Goal: Check status: Check status

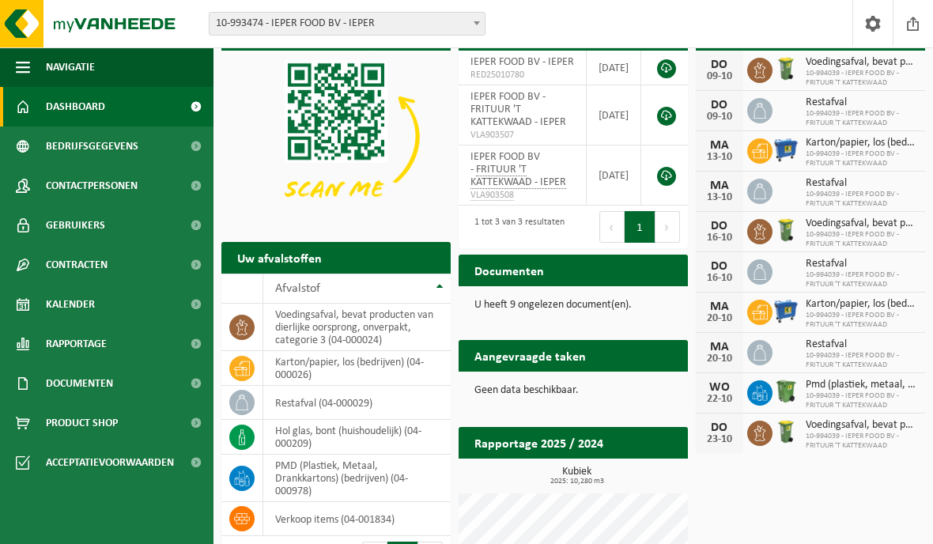
scroll to position [77, 0]
click at [87, 305] on span "Kalender" at bounding box center [70, 305] width 49 height 40
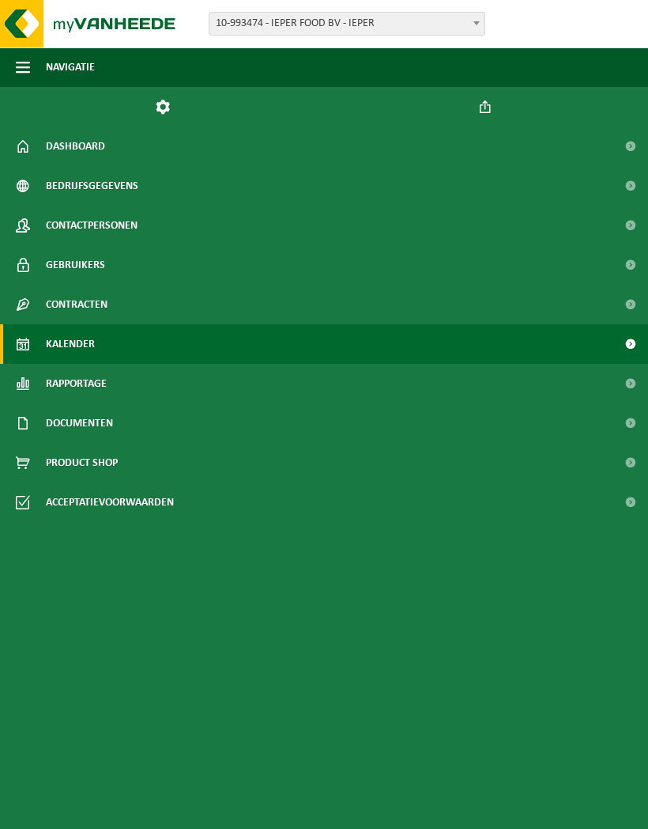
click at [259, 332] on link "Kalender" at bounding box center [324, 344] width 648 height 40
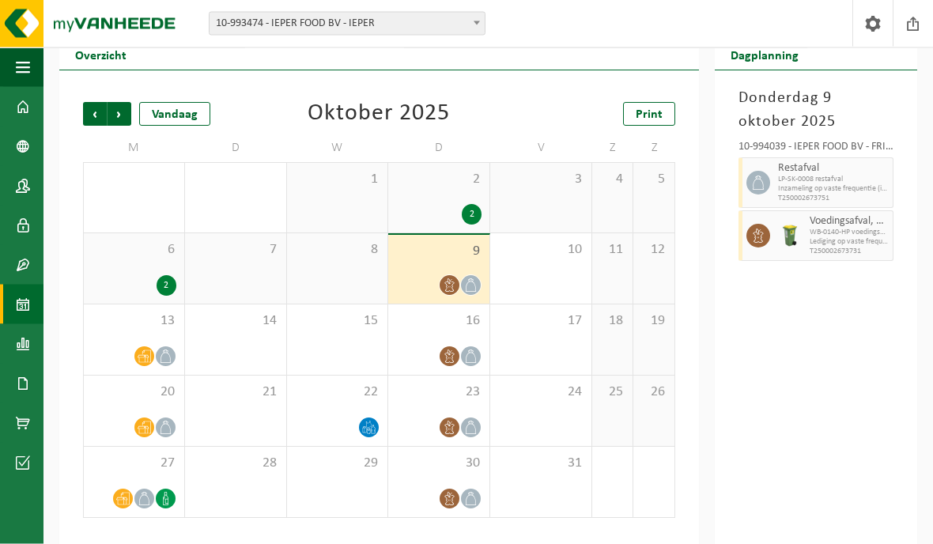
scroll to position [59, 0]
click at [365, 419] on span at bounding box center [369, 427] width 20 height 20
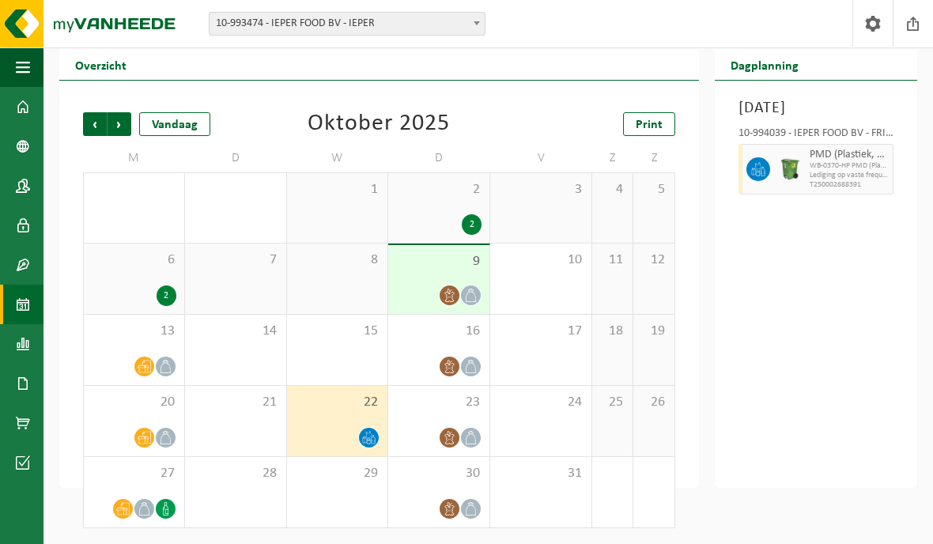
scroll to position [47, 0]
click at [353, 347] on div "15" at bounding box center [337, 350] width 101 height 70
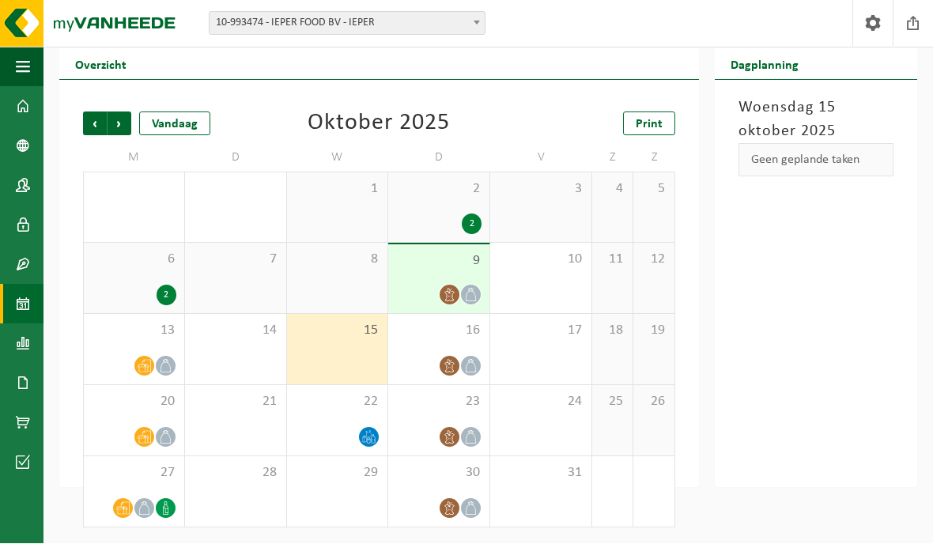
click at [349, 276] on div "8" at bounding box center [337, 279] width 101 height 70
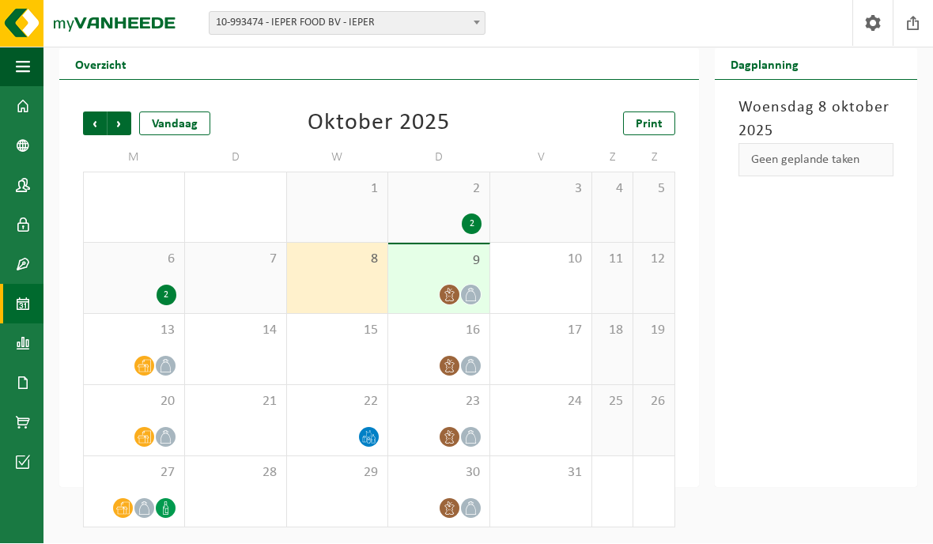
click at [344, 424] on div "22" at bounding box center [337, 421] width 101 height 70
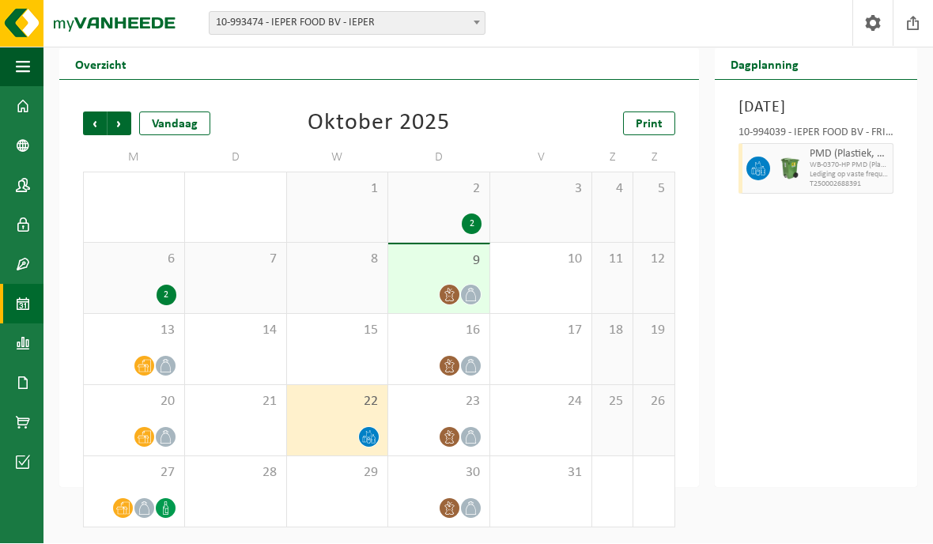
click at [155, 281] on div "6 2" at bounding box center [134, 279] width 100 height 70
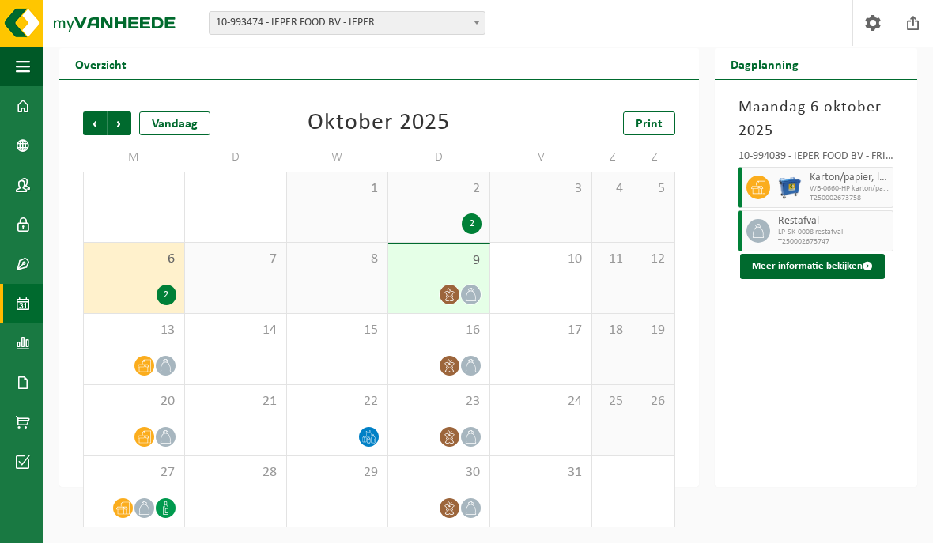
scroll to position [46, 0]
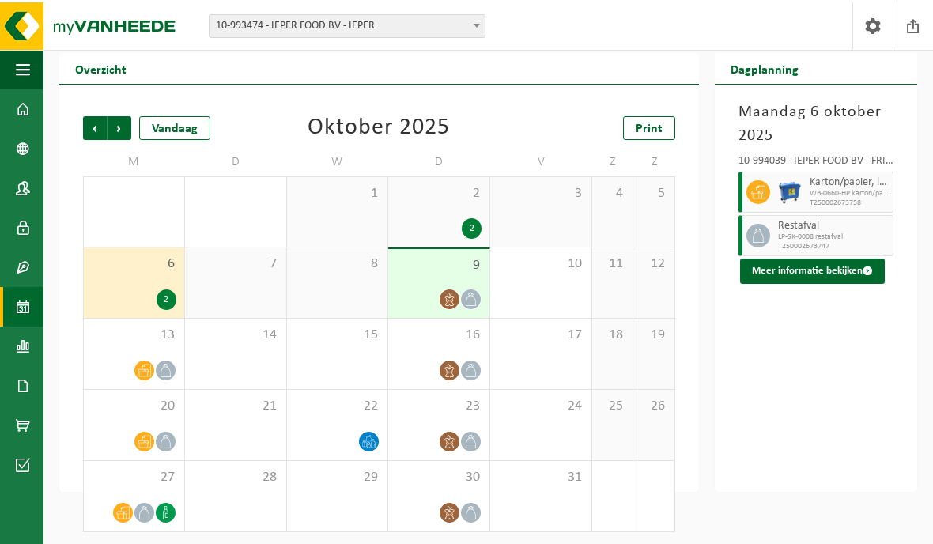
click at [253, 293] on div "7" at bounding box center [235, 280] width 101 height 70
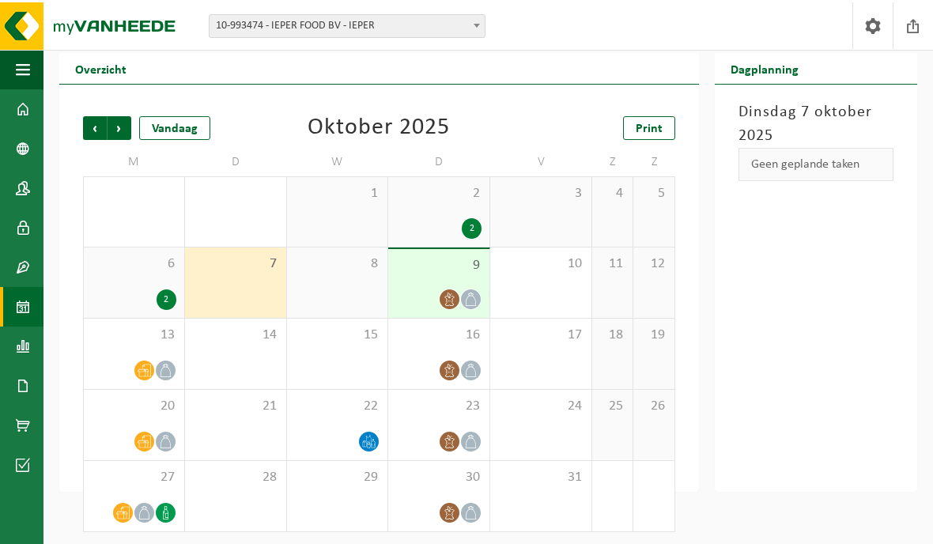
scroll to position [43, 0]
click at [259, 288] on div "7" at bounding box center [235, 283] width 101 height 70
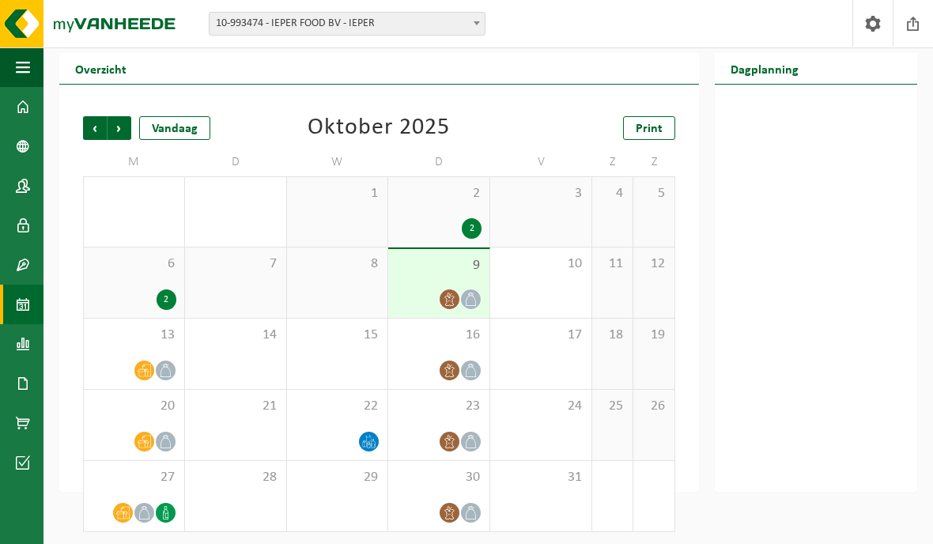
scroll to position [0, 0]
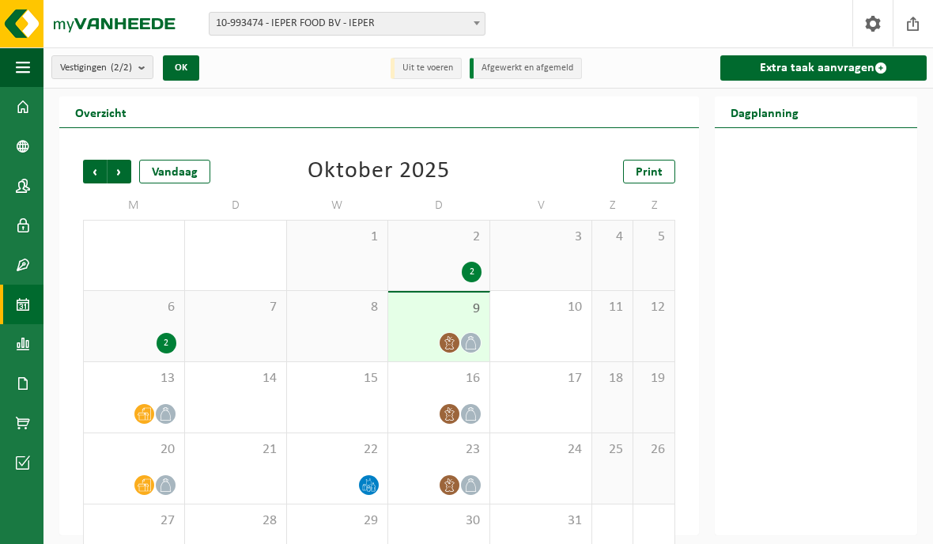
click at [251, 323] on div "7" at bounding box center [235, 326] width 101 height 70
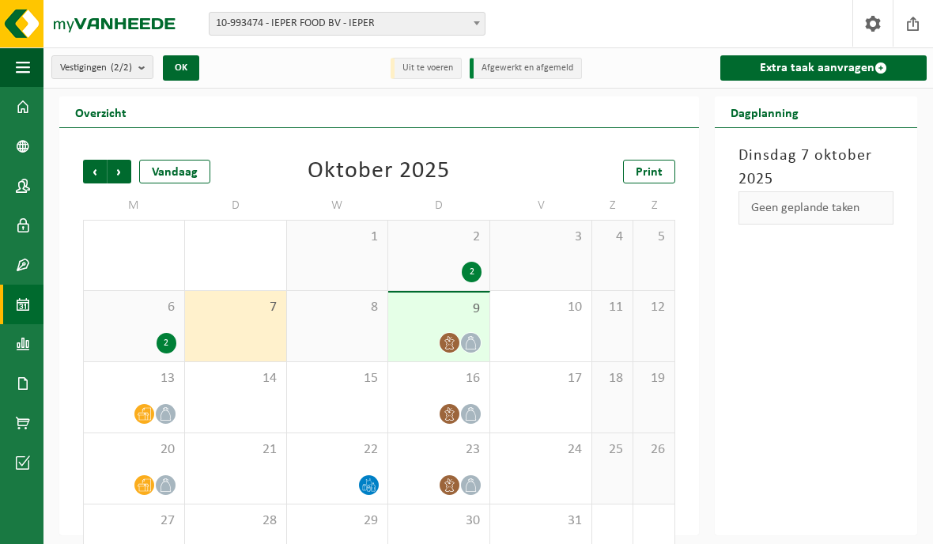
click at [330, 337] on div "8" at bounding box center [337, 326] width 101 height 70
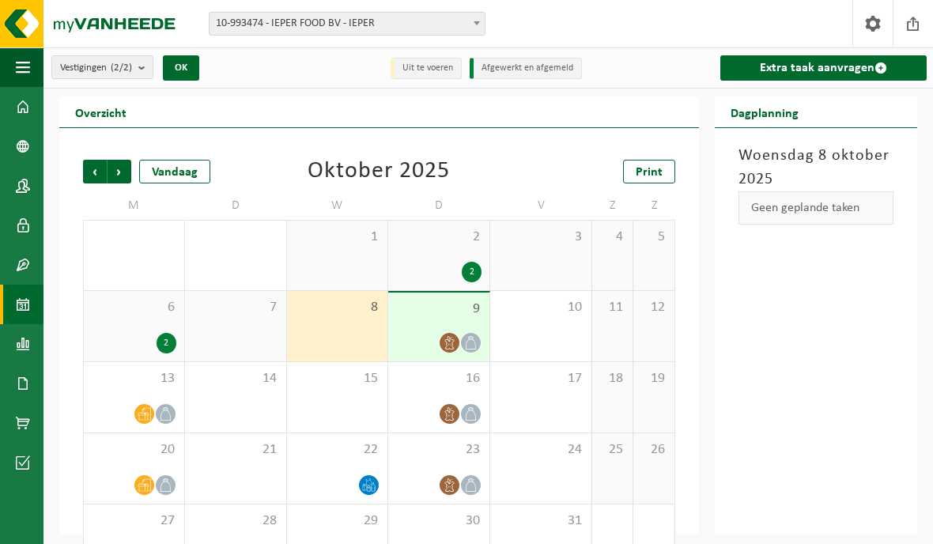
click at [448, 332] on div at bounding box center [449, 342] width 21 height 21
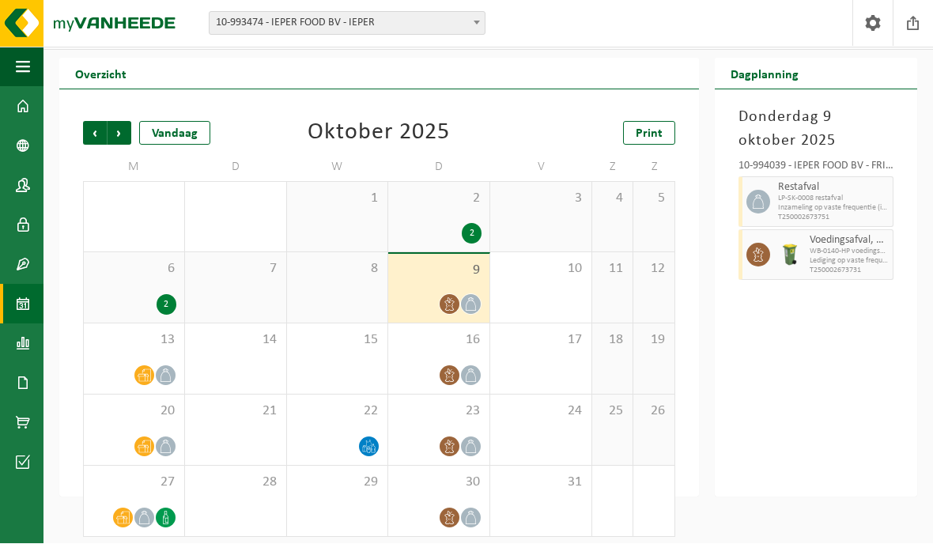
scroll to position [47, 0]
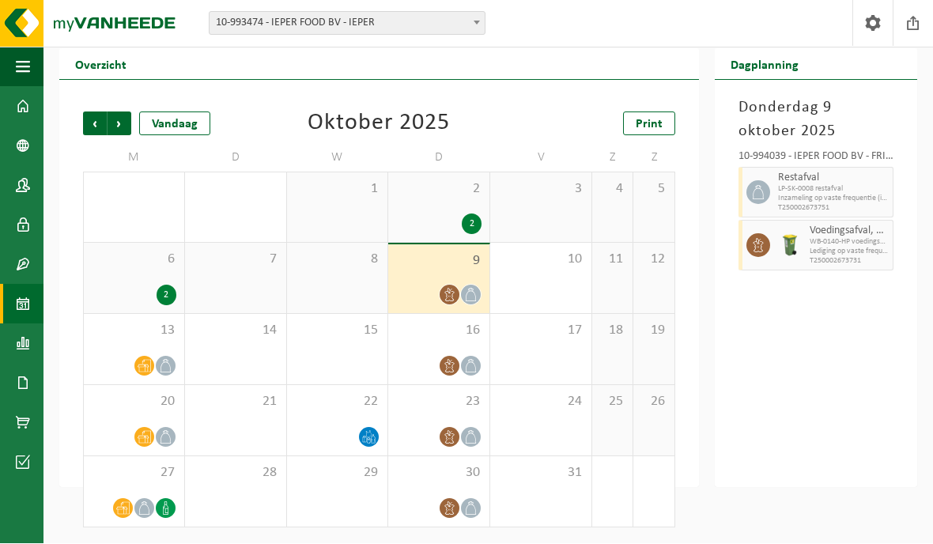
click at [134, 486] on div "27" at bounding box center [134, 492] width 100 height 70
